Goal: Information Seeking & Learning: Learn about a topic

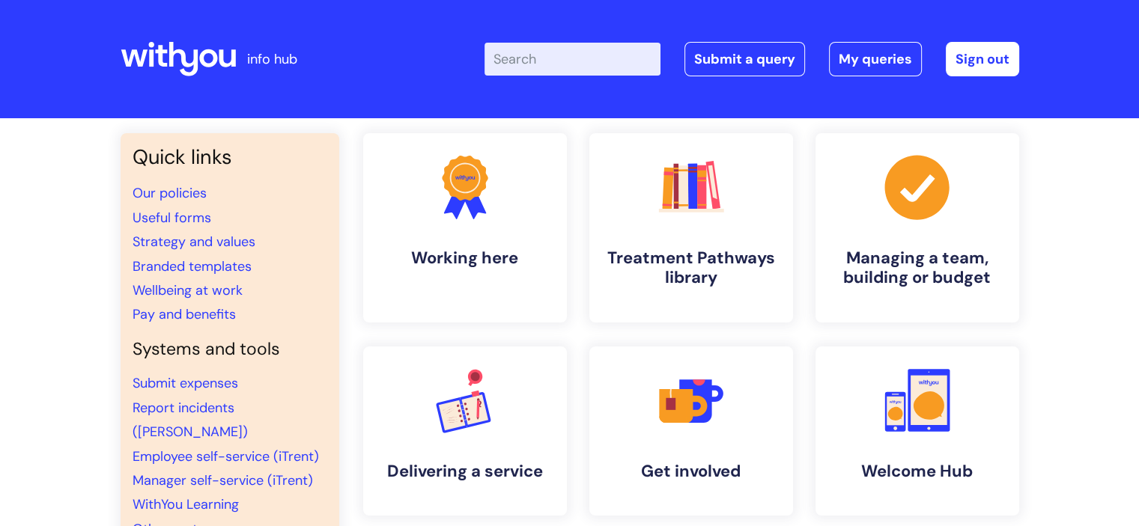
click at [550, 62] on input "Enter your search term here..." at bounding box center [572, 59] width 176 height 33
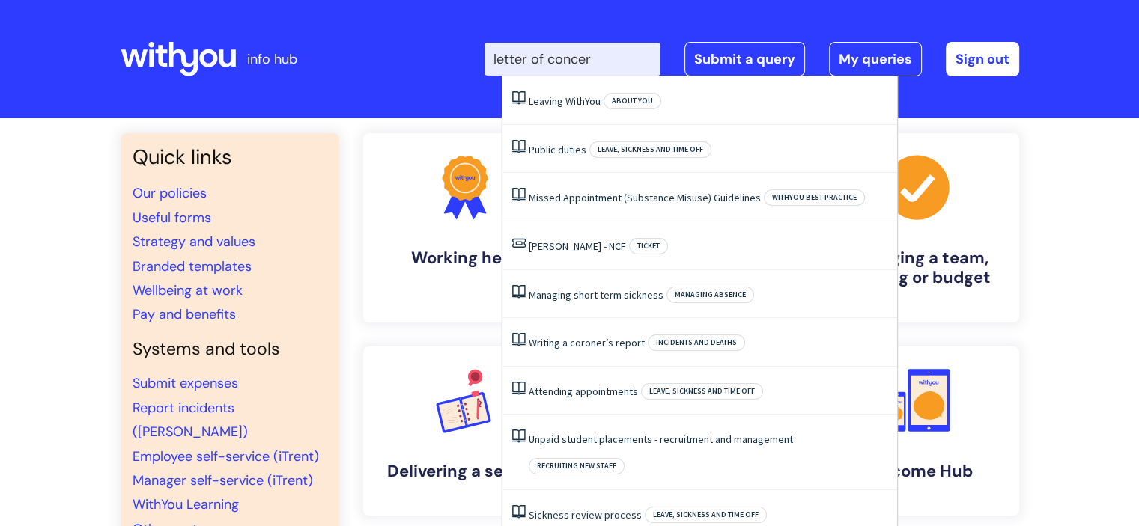
type input "letter of concern"
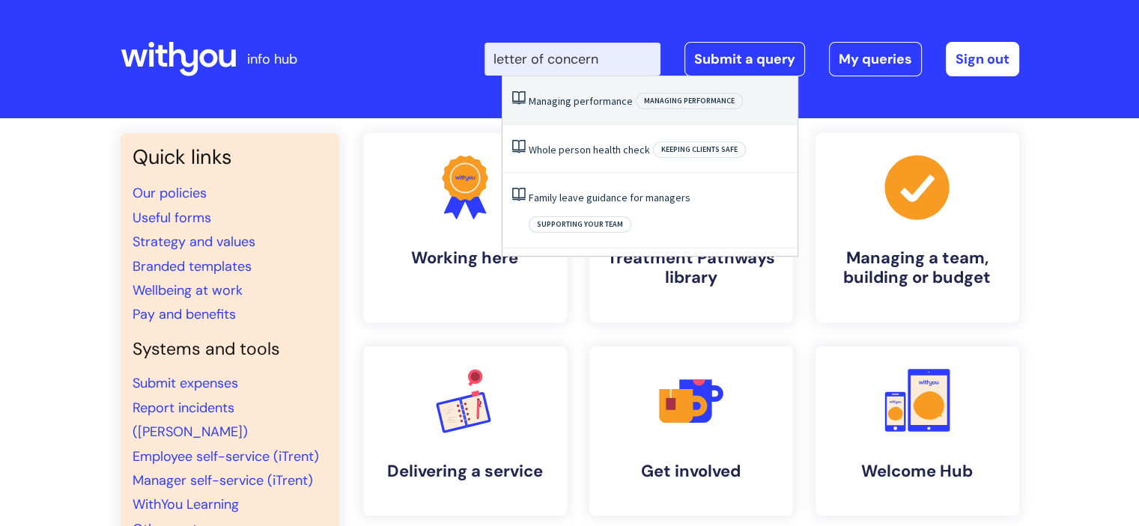
click at [568, 98] on link "Managing performance" at bounding box center [581, 100] width 104 height 13
